Goal: Go to known website: Access a specific website the user already knows

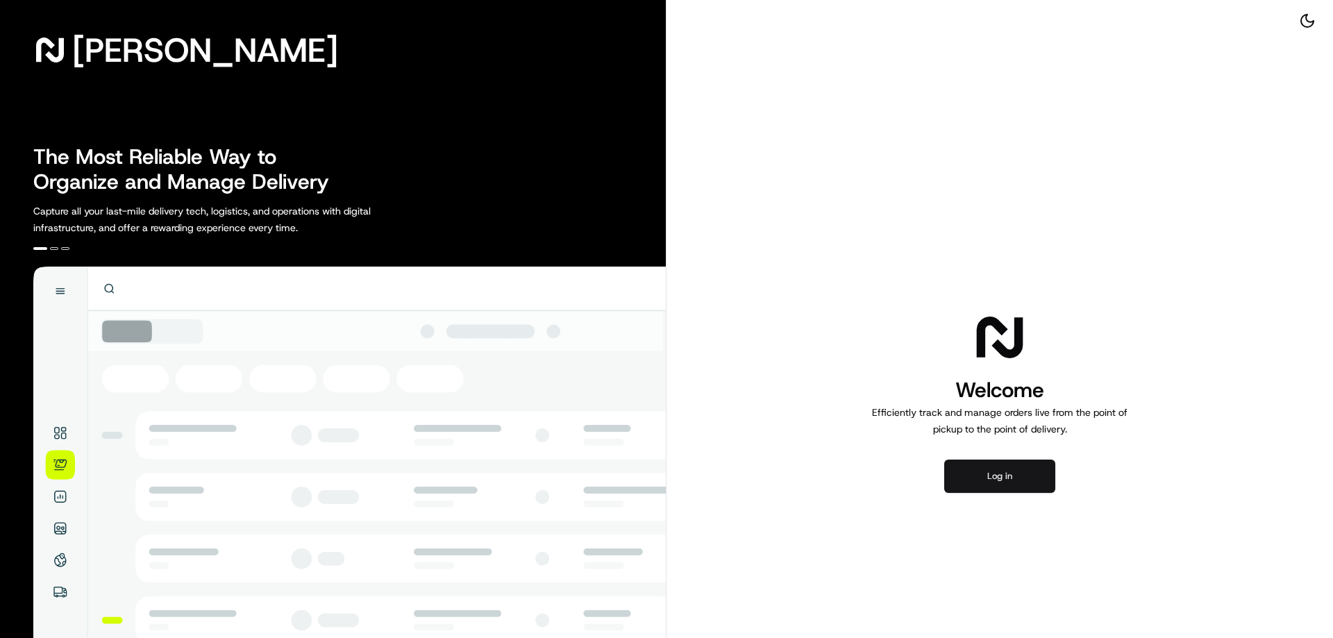
click at [989, 473] on button "Log in" at bounding box center [999, 476] width 111 height 33
